Goal: Task Accomplishment & Management: Use online tool/utility

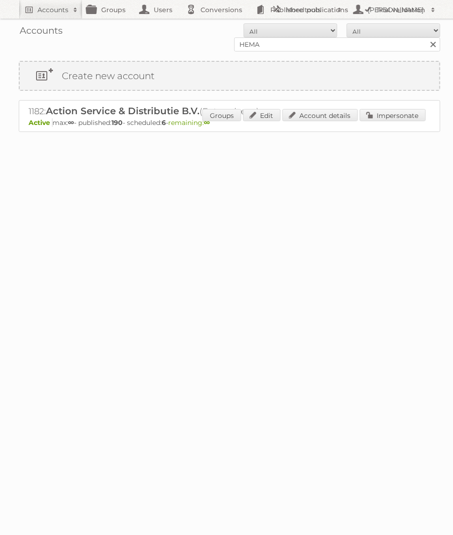
type input "HEMA BV"
click at [426, 37] on input "Search" at bounding box center [433, 44] width 14 height 14
click at [387, 111] on link "Impersonate" at bounding box center [393, 115] width 66 height 12
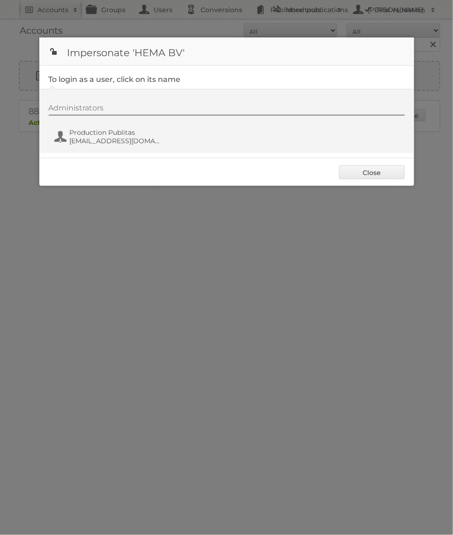
click at [143, 122] on div "Administrators Production Publitas [EMAIL_ADDRESS][DOMAIN_NAME]" at bounding box center [231, 126] width 365 height 45
click at [127, 134] on span "Production Publitas" at bounding box center [115, 132] width 91 height 8
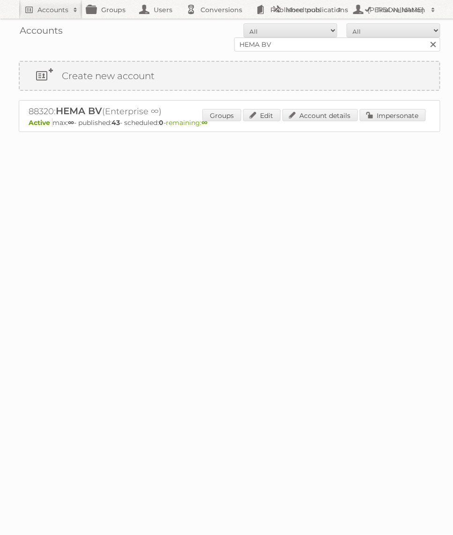
click at [421, 107] on div "88320: HEMA BV (Enterprise ∞) Active max: ∞ - published: 43 - scheduled: 0 - re…" at bounding box center [230, 116] width 422 height 32
click at [396, 116] on link "Impersonate" at bounding box center [393, 115] width 66 height 12
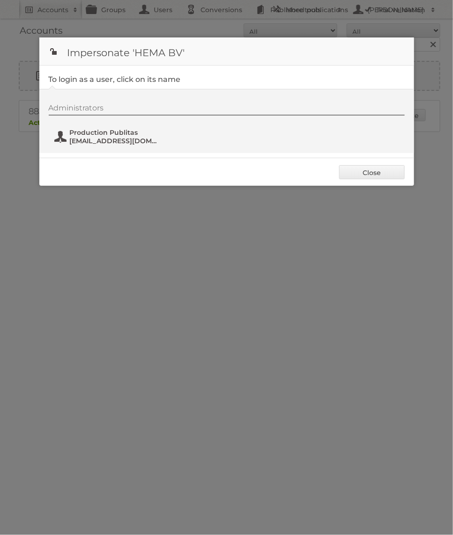
click at [79, 140] on span "[EMAIL_ADDRESS][DOMAIN_NAME]" at bounding box center [115, 141] width 91 height 8
